Goal: Task Accomplishment & Management: Use online tool/utility

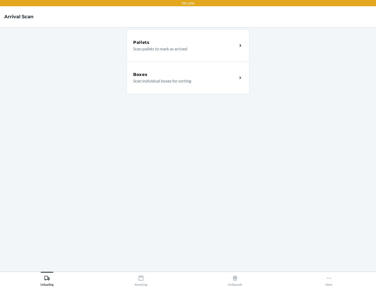
click at [185, 75] on div "Boxes" at bounding box center [185, 74] width 104 height 6
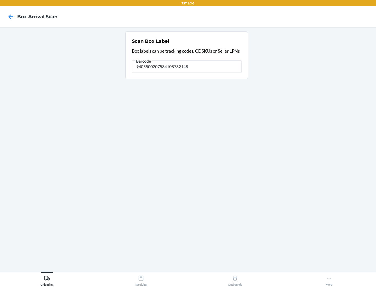
type input "9405500207584108782148"
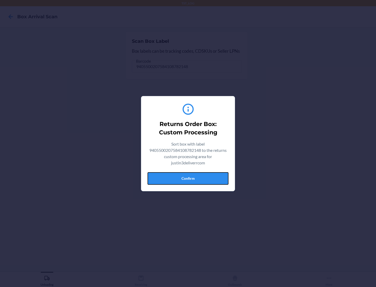
click at [188, 178] on button "Confirm" at bounding box center [187, 178] width 81 height 13
